Goal: Communication & Community: Answer question/provide support

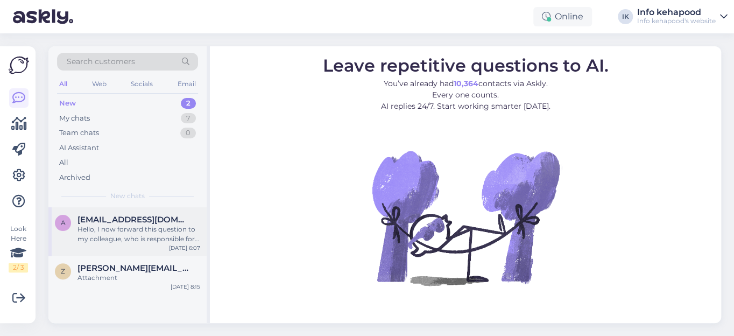
click at [94, 217] on span "[EMAIL_ADDRESS][DOMAIN_NAME]" at bounding box center [134, 220] width 112 height 10
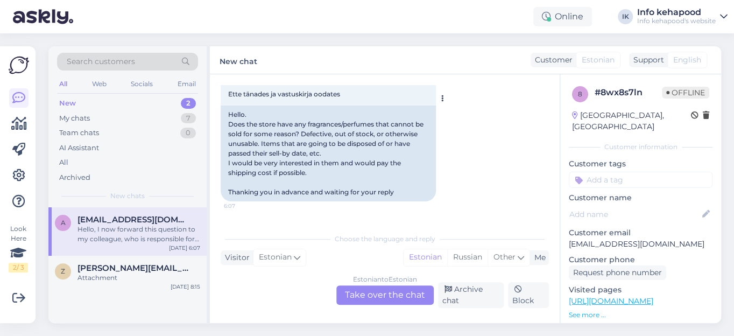
scroll to position [225, 0]
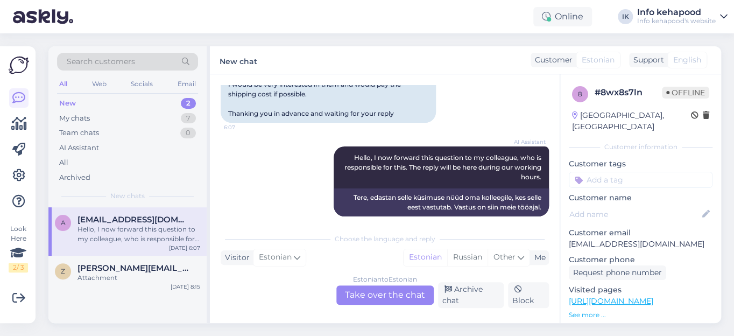
click at [367, 295] on div "Estonian to Estonian Take over the chat" at bounding box center [384, 294] width 97 height 19
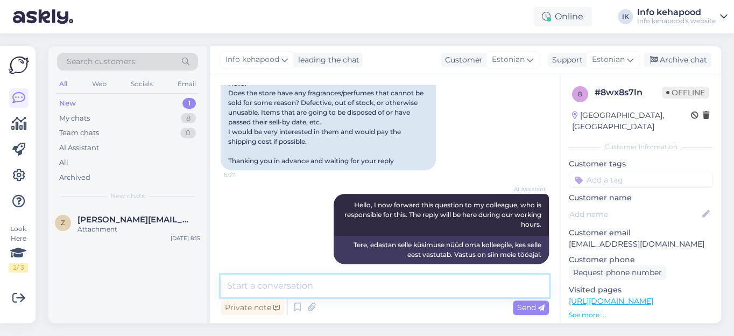
click at [308, 286] on textarea at bounding box center [385, 285] width 328 height 23
type textarea "T"
paste textarea "Tere! [PERSON_NAME] ole selliseid parfüüme, mida ära anda"
type textarea "Tere! [PERSON_NAME] ole selliseid parfüüme, mida ära anda :)"
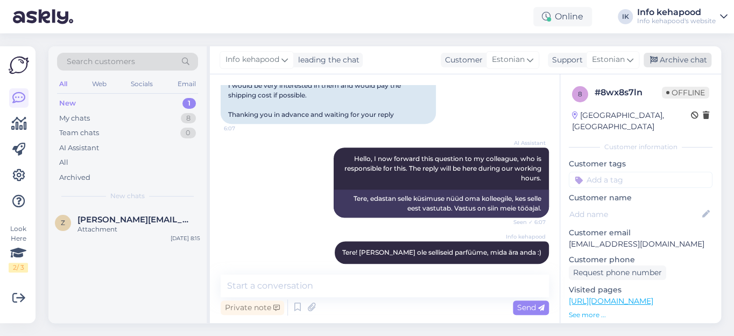
click at [693, 58] on div "Archive chat" at bounding box center [678, 60] width 68 height 15
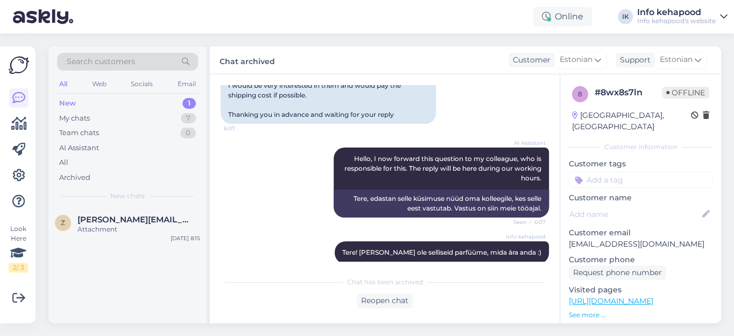
scroll to position [225, 0]
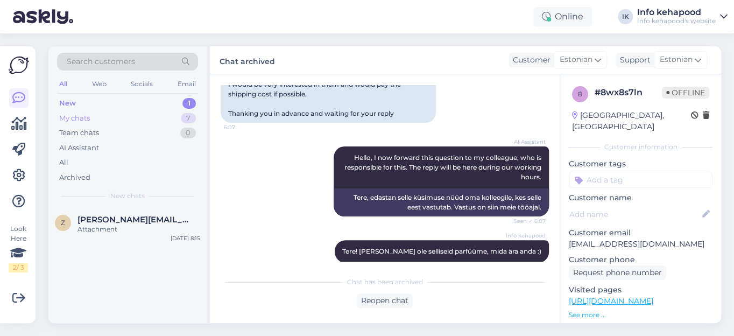
click at [73, 118] on div "My chats" at bounding box center [74, 118] width 31 height 11
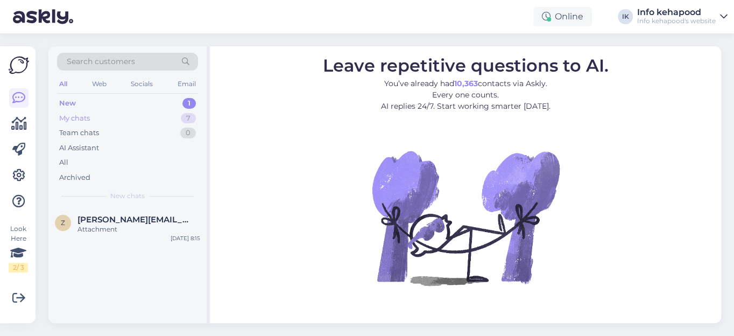
drag, startPoint x: 90, startPoint y: 117, endPoint x: 114, endPoint y: 116, distance: 23.7
click at [93, 118] on div "My chats 7" at bounding box center [127, 118] width 141 height 15
